Goal: Check status: Check status

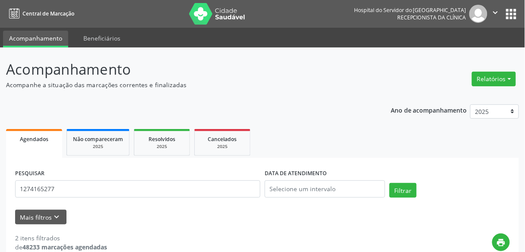
type input "1274165277"
click at [389, 183] on button "Filtrar" at bounding box center [402, 190] width 27 height 15
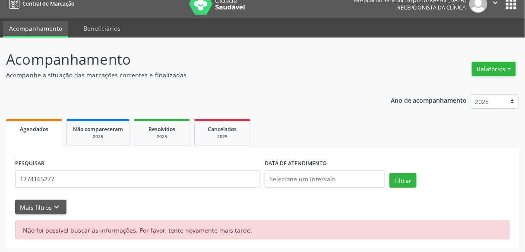
scroll to position [11, 0]
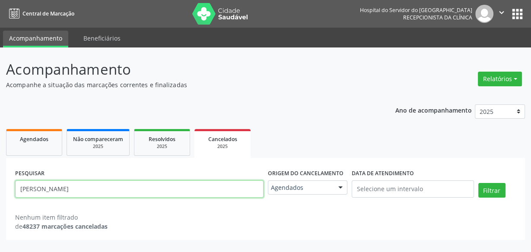
drag, startPoint x: 164, startPoint y: 191, endPoint x: 0, endPoint y: 185, distance: 164.6
click at [0, 185] on div "Acompanhamento Acompanhe a situação das marcações correntes e finalizadas Relat…" at bounding box center [265, 149] width 531 height 205
paste input "[PERSON_NAME][US_STATE] Neves Lemos"
type input "[PERSON_NAME][US_STATE] Neves Lemos"
click at [478, 183] on button "Filtrar" at bounding box center [491, 190] width 27 height 15
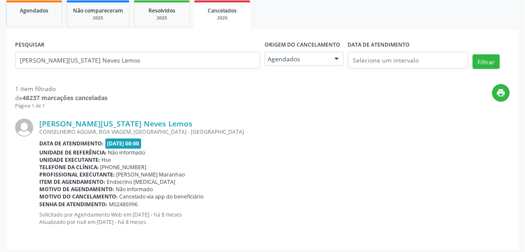
scroll to position [133, 0]
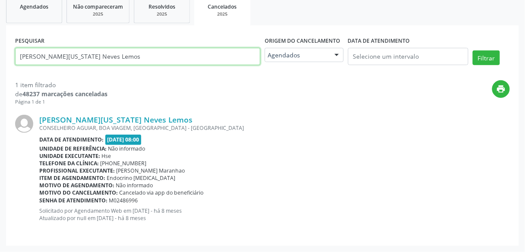
drag, startPoint x: 120, startPoint y: 61, endPoint x: 0, endPoint y: 79, distance: 121.4
click at [0, 79] on div "Acompanhamento Acompanhe a situação das marcações correntes e finalizadas Relat…" at bounding box center [262, 83] width 525 height 337
paste input "[PERSON_NAME]"
type input "[PERSON_NAME]"
click at [473, 51] on button "Filtrar" at bounding box center [486, 58] width 27 height 15
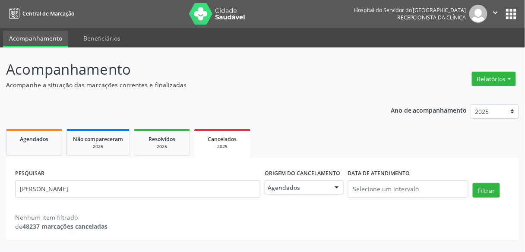
scroll to position [0, 0]
drag, startPoint x: 124, startPoint y: 179, endPoint x: 123, endPoint y: 186, distance: 6.5
click at [123, 186] on div "PESQUISAR [PERSON_NAME]" at bounding box center [139, 185] width 253 height 37
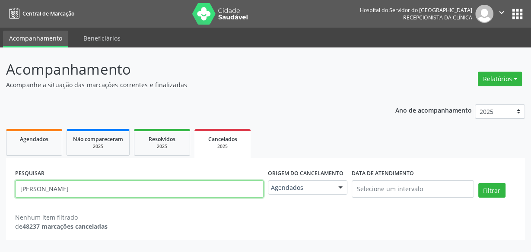
drag, startPoint x: 123, startPoint y: 186, endPoint x: 0, endPoint y: 203, distance: 124.2
click at [0, 203] on div "Acompanhamento Acompanhe a situação das marcações correntes e finalizadas Relat…" at bounding box center [265, 149] width 531 height 205
paste input "Maria de [PERSON_NAME]"
click at [478, 183] on button "Filtrar" at bounding box center [491, 190] width 27 height 15
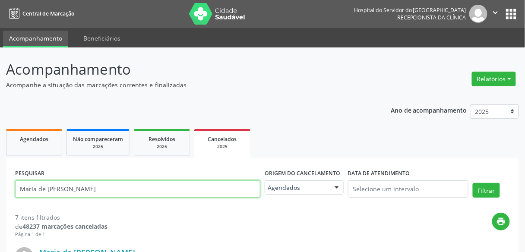
drag, startPoint x: 128, startPoint y: 187, endPoint x: 0, endPoint y: 186, distance: 127.8
paste input "[PERSON_NAME]"
click at [473, 183] on button "Filtrar" at bounding box center [486, 190] width 27 height 15
drag, startPoint x: 155, startPoint y: 191, endPoint x: 0, endPoint y: 196, distance: 155.5
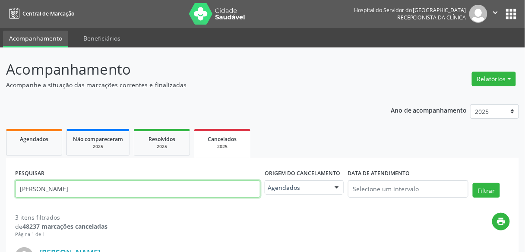
paste input "[PERSON_NAME][US_STATE] Neves Lemos"
click at [473, 183] on button "Filtrar" at bounding box center [486, 190] width 27 height 15
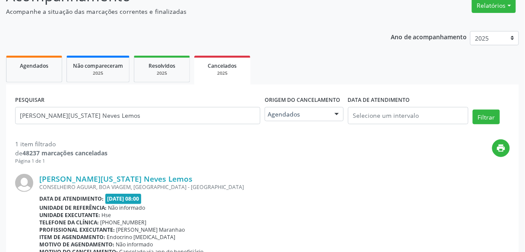
scroll to position [133, 0]
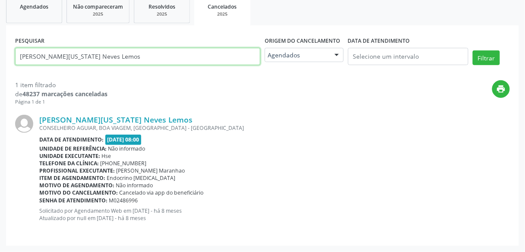
drag, startPoint x: 114, startPoint y: 55, endPoint x: 0, endPoint y: 52, distance: 113.6
click at [0, 52] on div "Acompanhamento Acompanhe a situação das marcações correntes e finalizadas Relat…" at bounding box center [262, 83] width 525 height 337
paste input "Suely [PERSON_NAME]"
click at [473, 51] on button "Filtrar" at bounding box center [486, 58] width 27 height 15
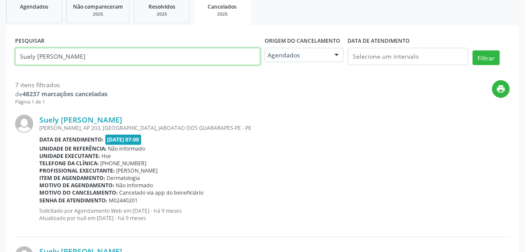
drag, startPoint x: 104, startPoint y: 51, endPoint x: 0, endPoint y: 57, distance: 103.8
paste input "[PERSON_NAME]"
type input "[PERSON_NAME]"
click at [473, 51] on button "Filtrar" at bounding box center [486, 58] width 27 height 15
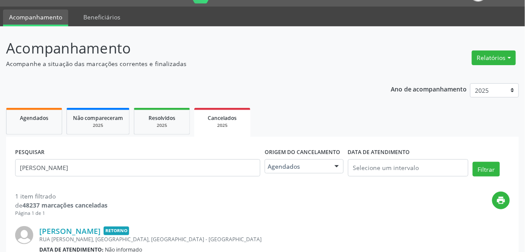
scroll to position [130, 0]
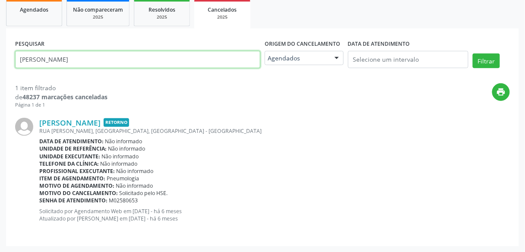
drag, startPoint x: 102, startPoint y: 51, endPoint x: 0, endPoint y: 52, distance: 101.9
click at [0, 52] on div "Acompanhamento Acompanhe a situação das marcações correntes e finalizadas Relat…" at bounding box center [262, 85] width 525 height 335
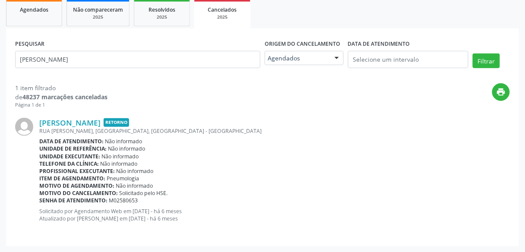
click at [0, 52] on div "Acompanhamento Acompanhe a situação das marcações correntes e finalizadas Relat…" at bounding box center [262, 85] width 525 height 335
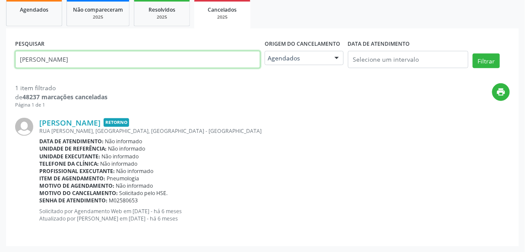
drag, startPoint x: 98, startPoint y: 53, endPoint x: 0, endPoint y: 54, distance: 98.4
click at [0, 54] on div "Acompanhamento Acompanhe a situação das marcações correntes e finalizadas Relat…" at bounding box center [262, 85] width 525 height 335
paste input "Soraia da Costa Leao Sales"
type input "Soraia da Costa Leao Sales"
click at [473, 54] on button "Filtrar" at bounding box center [486, 61] width 27 height 15
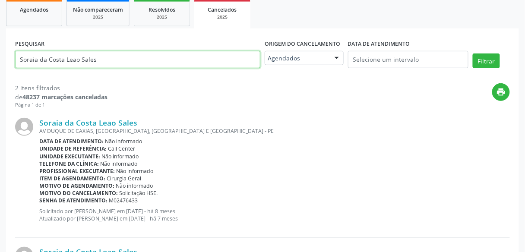
drag, startPoint x: 110, startPoint y: 57, endPoint x: 0, endPoint y: 68, distance: 110.2
click at [0, 68] on div "Acompanhamento Acompanhe a situação das marcações correntes e finalizadas Relat…" at bounding box center [262, 151] width 525 height 466
paste input "Soraia da Costa Leao Sales"
type input "Soraia da Costa Leao Sales"
click at [473, 54] on button "Filtrar" at bounding box center [486, 61] width 27 height 15
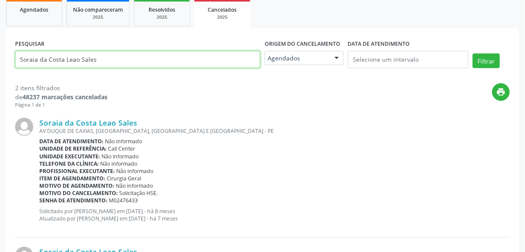
drag, startPoint x: 116, startPoint y: 59, endPoint x: 0, endPoint y: 85, distance: 118.5
click at [0, 85] on div "Acompanhamento Acompanhe a situação das marcações correntes e finalizadas Relat…" at bounding box center [262, 151] width 525 height 466
paste input "[PERSON_NAME] Nunes Junior"
click at [473, 54] on button "Filtrar" at bounding box center [486, 61] width 27 height 15
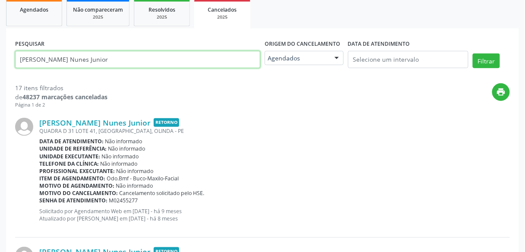
click at [186, 60] on input "[PERSON_NAME] Nunes Junior" at bounding box center [137, 59] width 245 height 17
paste input "aquel [PERSON_NAME]"
click at [473, 54] on button "Filtrar" at bounding box center [486, 61] width 27 height 15
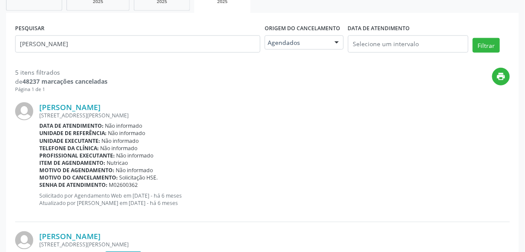
scroll to position [0, 0]
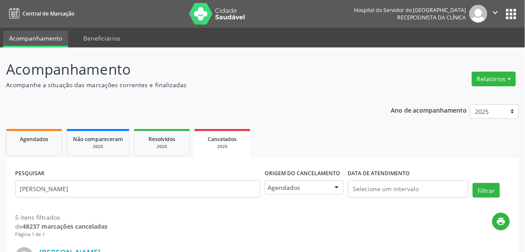
click at [116, 183] on div "PESQUISAR [PERSON_NAME]" at bounding box center [138, 185] width 250 height 37
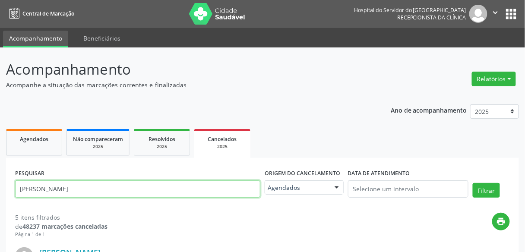
click at [116, 183] on input "[PERSON_NAME]" at bounding box center [137, 188] width 245 height 17
type input "[PERSON_NAME]"
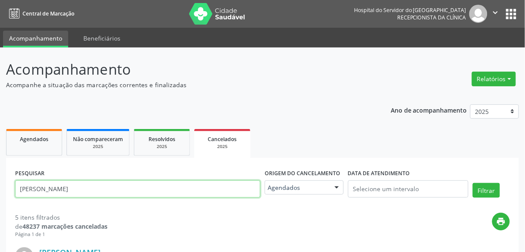
click at [473, 183] on button "Filtrar" at bounding box center [486, 190] width 27 height 15
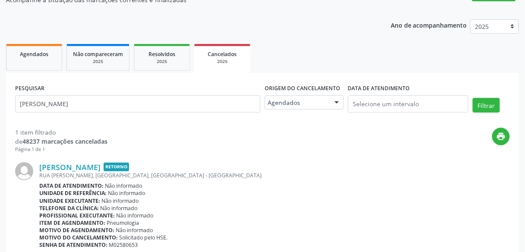
scroll to position [130, 0]
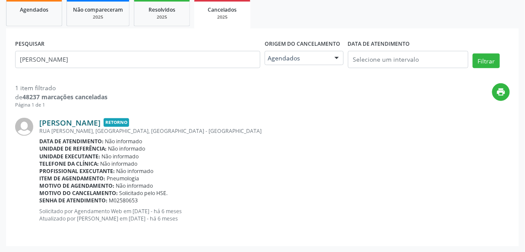
click at [101, 123] on link "[PERSON_NAME]" at bounding box center [69, 122] width 61 height 9
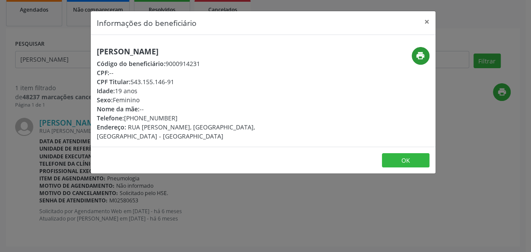
drag, startPoint x: 411, startPoint y: 61, endPoint x: 421, endPoint y: 52, distance: 13.5
click at [421, 52] on div "print" at bounding box center [377, 56] width 103 height 18
click at [421, 52] on icon "print" at bounding box center [419, 55] width 9 height 9
click at [128, 47] on h5 "[PERSON_NAME]" at bounding box center [206, 51] width 218 height 9
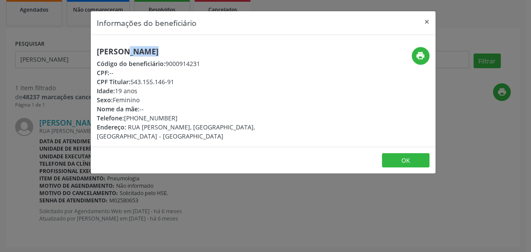
click at [128, 47] on h5 "[PERSON_NAME]" at bounding box center [206, 51] width 218 height 9
copy div "[PERSON_NAME]"
click at [61, 87] on div "Informações do beneficiário × [PERSON_NAME] Código do beneficiário: 9000914231 …" at bounding box center [265, 126] width 531 height 252
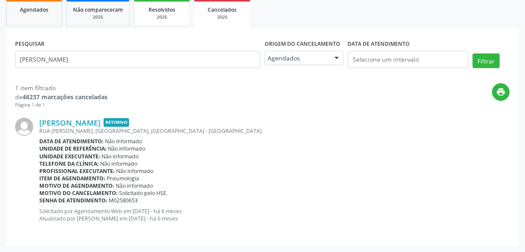
click at [152, 24] on link "Resolvidos 2025" at bounding box center [162, 13] width 56 height 27
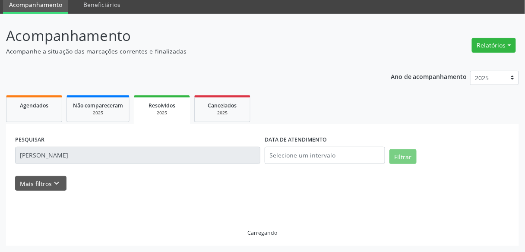
scroll to position [33, 0]
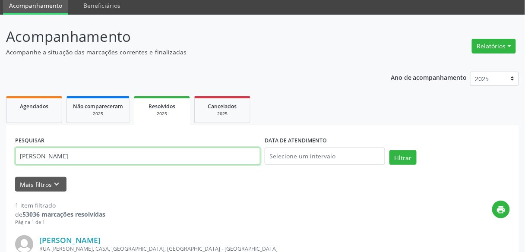
click at [144, 148] on input "[PERSON_NAME]" at bounding box center [137, 156] width 245 height 17
paste input "[PERSON_NAME]"
type input "[PERSON_NAME]"
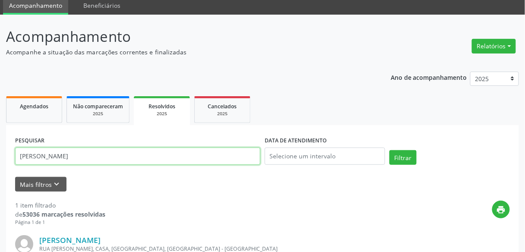
click at [389, 150] on button "Filtrar" at bounding box center [402, 157] width 27 height 15
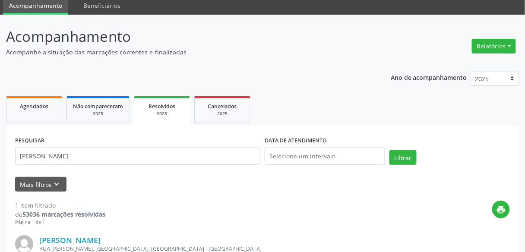
scroll to position [145, 0]
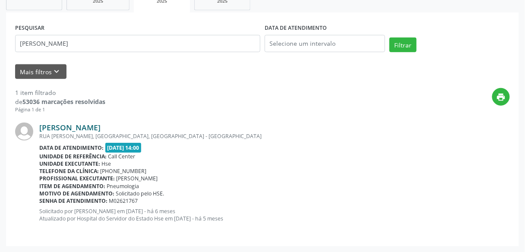
click at [101, 123] on link "[PERSON_NAME]" at bounding box center [69, 127] width 61 height 9
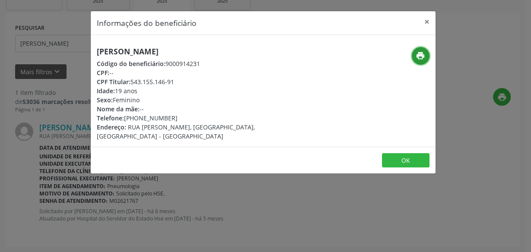
click at [412, 57] on button "print" at bounding box center [420, 56] width 18 height 18
click at [64, 53] on div "Informações do beneficiário × [PERSON_NAME] Código do beneficiário: 9000914231 …" at bounding box center [265, 126] width 531 height 252
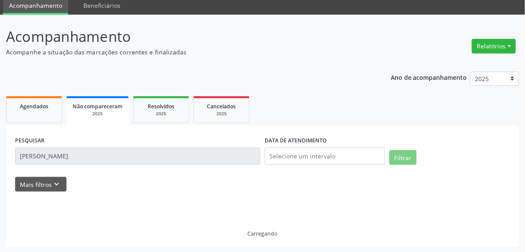
drag, startPoint x: 109, startPoint y: 9, endPoint x: 134, endPoint y: -15, distance: 34.5
click at [134, 0] on html "Central de Marcação Hospital do Servidor do [GEOGRAPHIC_DATA] Recepcionista da …" at bounding box center [262, 93] width 525 height 252
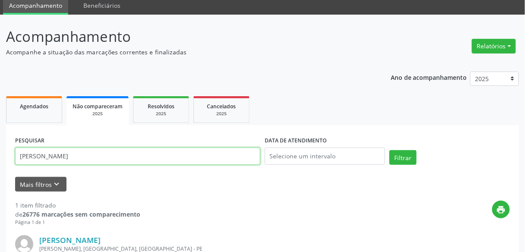
click at [130, 162] on input "[PERSON_NAME]" at bounding box center [137, 156] width 245 height 17
paste input "[PERSON_NAME]"
type input "[PERSON_NAME]"
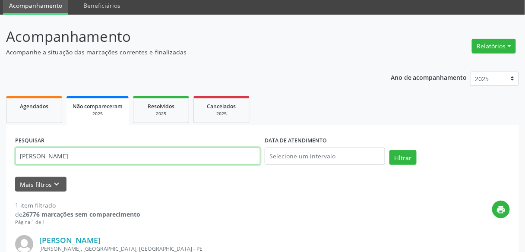
click at [389, 150] on button "Filtrar" at bounding box center [402, 157] width 27 height 15
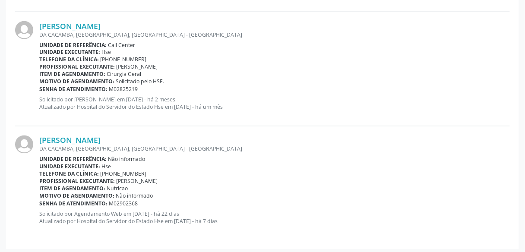
scroll to position [364, 0]
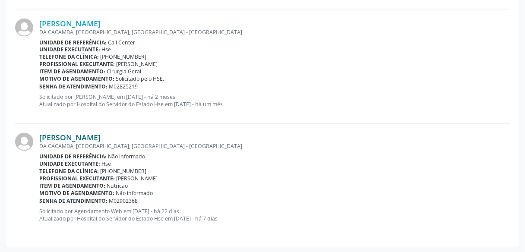
click at [101, 135] on link "[PERSON_NAME]" at bounding box center [69, 137] width 61 height 9
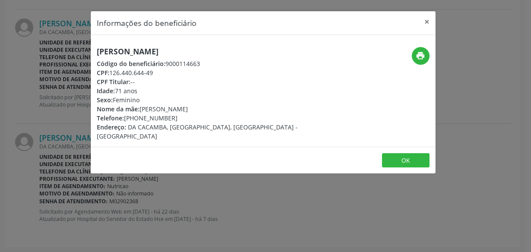
click at [118, 183] on div "Informações do beneficiário × [PERSON_NAME] Código do beneficiário: 9000114663 …" at bounding box center [265, 126] width 531 height 252
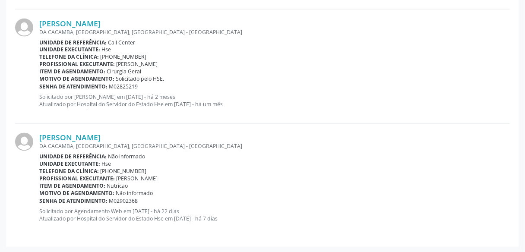
scroll to position [0, 0]
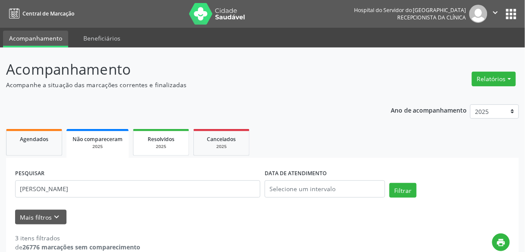
click at [163, 149] on div "2025" at bounding box center [160, 146] width 43 height 6
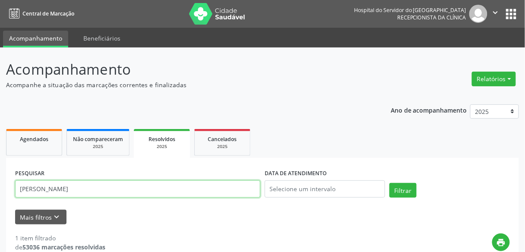
click at [152, 186] on input "[PERSON_NAME]" at bounding box center [137, 188] width 245 height 17
paste input "[US_STATE] Neves Lemos"
click at [389, 183] on button "Filtrar" at bounding box center [402, 190] width 27 height 15
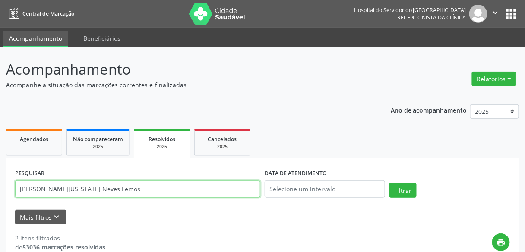
click at [145, 194] on input "[PERSON_NAME][US_STATE] Neves Lemos" at bounding box center [137, 188] width 245 height 17
paste input "[PERSON_NAME]"
type input "[PERSON_NAME]"
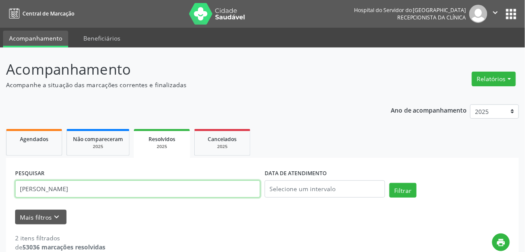
click at [389, 183] on button "Filtrar" at bounding box center [402, 190] width 27 height 15
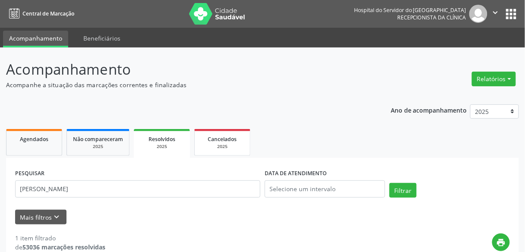
click at [209, 146] on div "2025" at bounding box center [222, 146] width 43 height 6
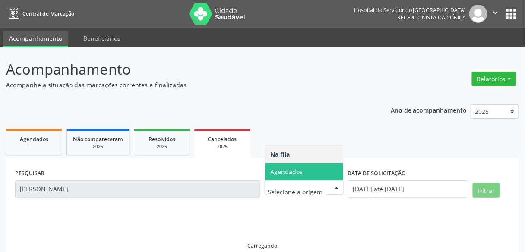
click at [315, 174] on span "Agendados" at bounding box center [304, 171] width 78 height 17
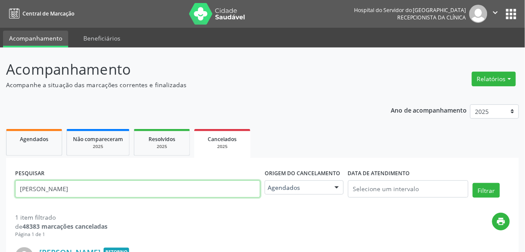
click at [168, 197] on input "[PERSON_NAME]" at bounding box center [137, 188] width 245 height 17
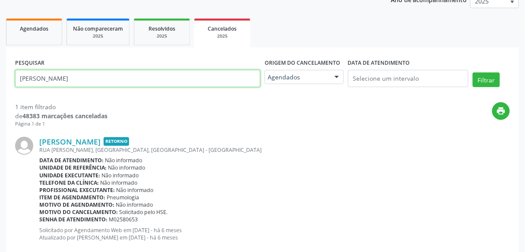
scroll to position [130, 0]
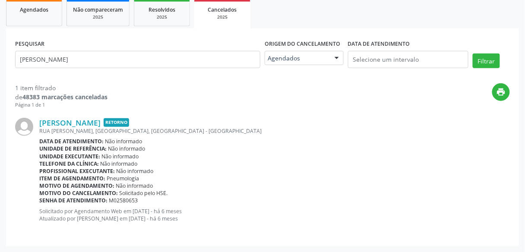
click at [163, 75] on div "1 item filtrado de 48383 marcações canceladas Página 1 de 1 print [PERSON_NAME]…" at bounding box center [262, 155] width 495 height 163
click at [165, 20] on link "Resolvidos 2025" at bounding box center [162, 13] width 56 height 27
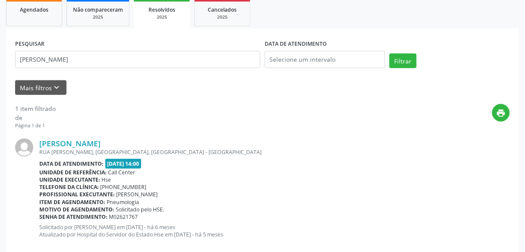
scroll to position [145, 0]
